Goal: Find contact information: Find contact information

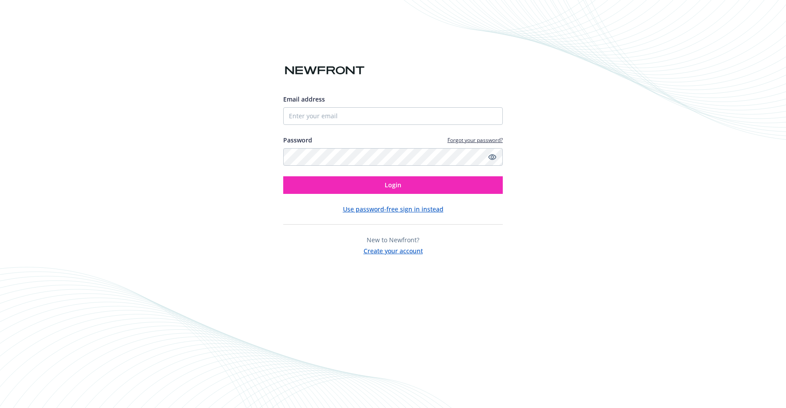
type input "[EMAIL_ADDRESS][PERSON_NAME][DOMAIN_NAME]"
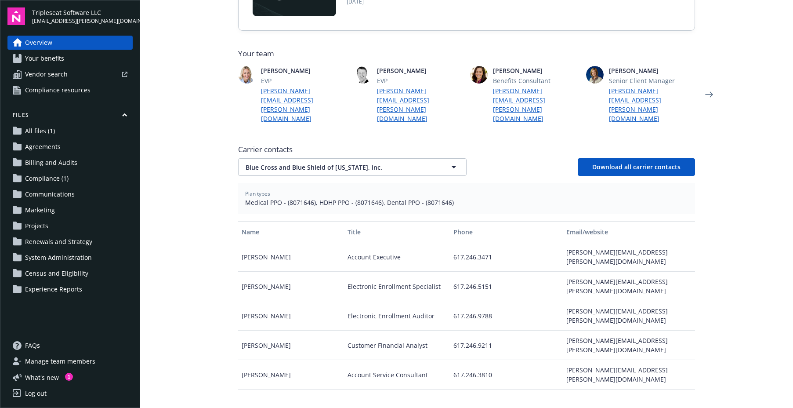
scroll to position [201, 0]
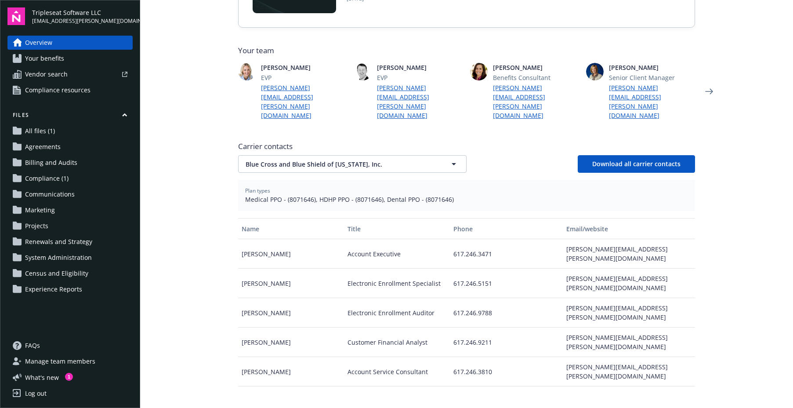
click at [647, 357] on div "tammy.garcia@bcbsma.com" at bounding box center [629, 371] width 132 height 29
copy div "tammy.garcia@bcbsma.com"
click at [595, 357] on div "tammy.garcia@bcbsma.com" at bounding box center [629, 371] width 132 height 29
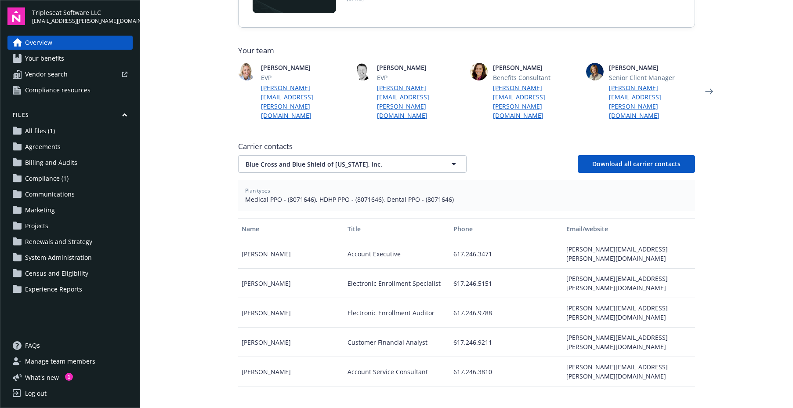
click at [595, 357] on div "tammy.garcia@bcbsma.com" at bounding box center [629, 371] width 132 height 29
click at [368, 155] on button "Blue Cross and Blue Shield of Massachusetts, Inc." at bounding box center [352, 164] width 228 height 18
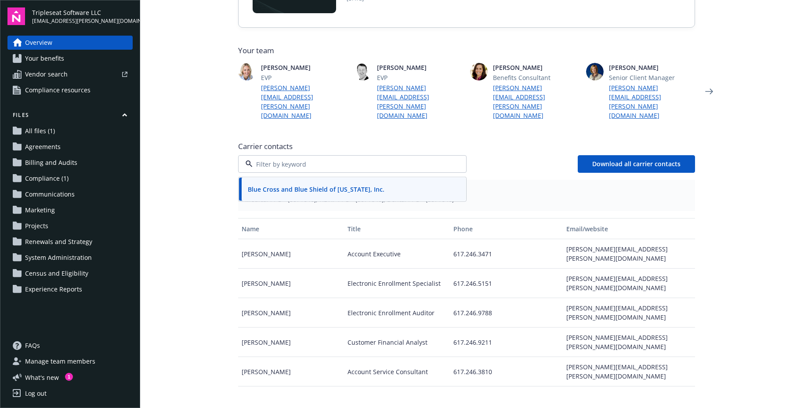
click at [368, 155] on div at bounding box center [352, 164] width 228 height 18
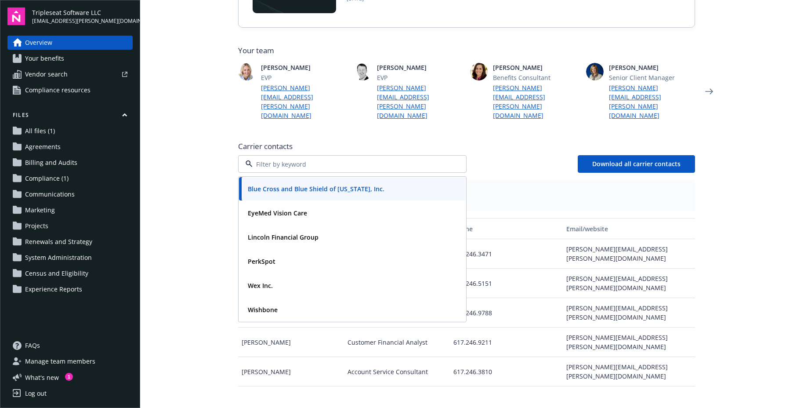
click at [495, 141] on div "Carrier contacts Blue Cross and Blue Shield of Massachusetts, Inc. EyeMed Visio…" at bounding box center [466, 157] width 457 height 32
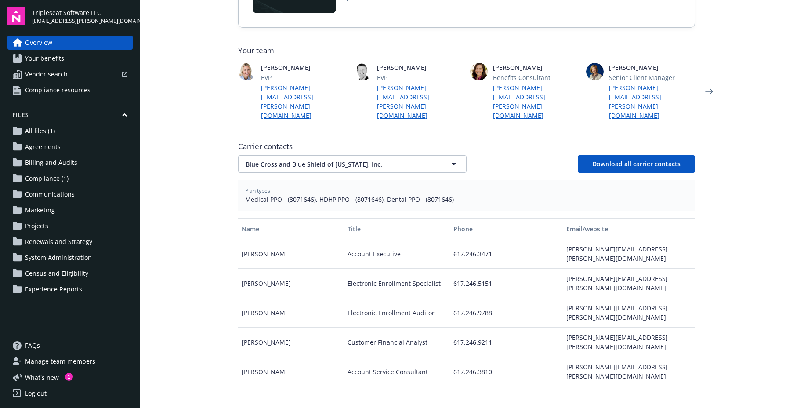
click at [375, 195] on span "Medical PPO - (8071646), HDHP PPO - (8071646), Dental PPO - (8071646)" at bounding box center [466, 199] width 443 height 9
click at [585, 357] on div "tammy.garcia@bcbsma.com" at bounding box center [629, 371] width 132 height 29
click at [584, 357] on div "tammy.garcia@bcbsma.com" at bounding box center [629, 371] width 132 height 29
copy div "tammy.garcia@bcbsma.com"
